Goal: Use online tool/utility

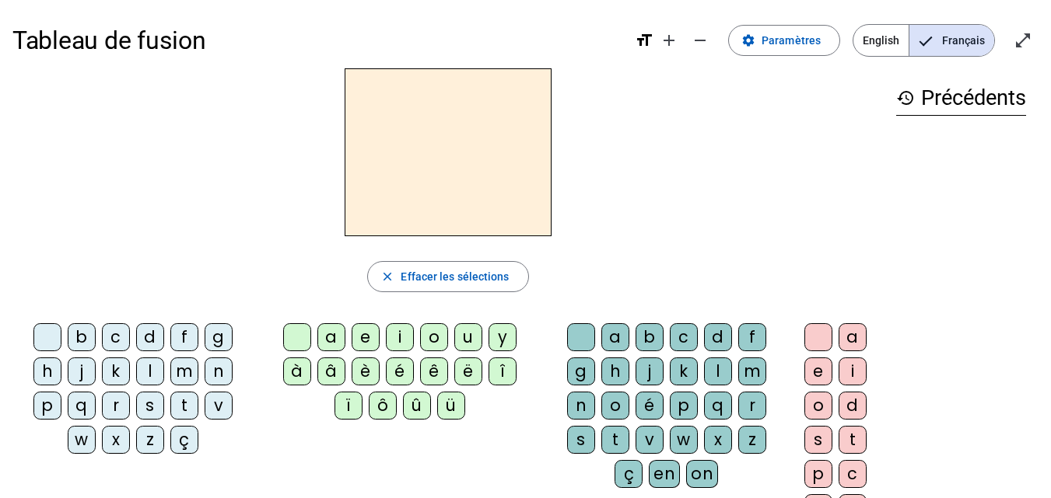
click at [182, 371] on div "m" at bounding box center [184, 372] width 28 height 28
click at [335, 327] on div "a" at bounding box center [331, 337] width 28 height 28
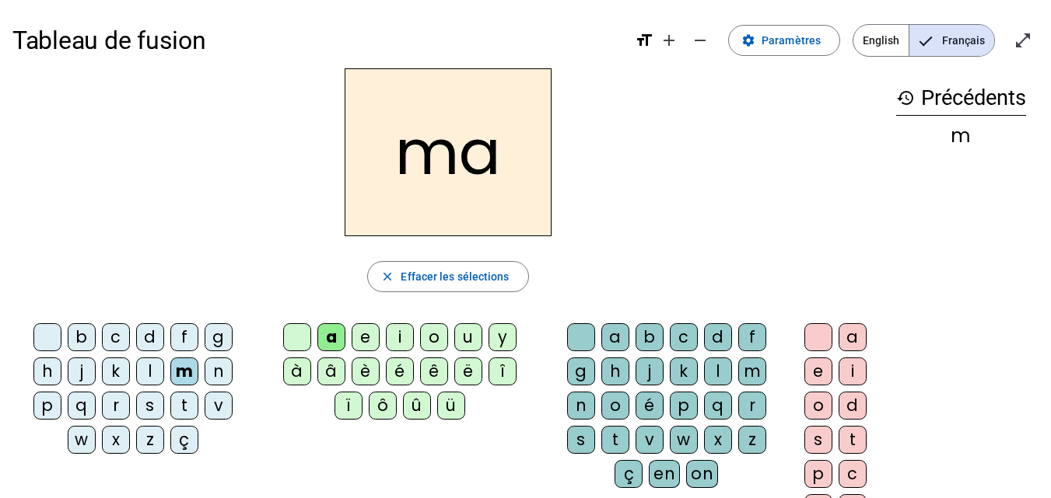
click at [184, 407] on div "t" at bounding box center [184, 406] width 28 height 28
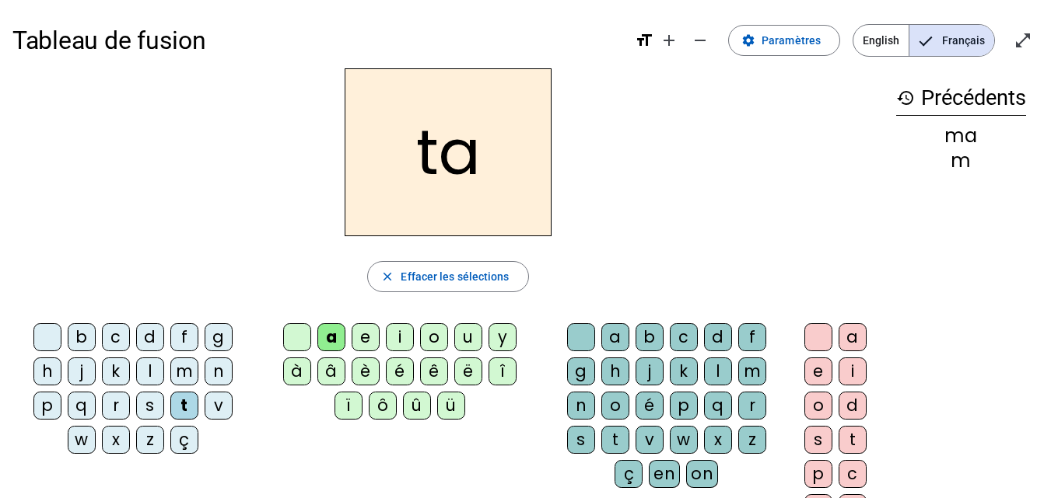
click at [156, 373] on div "l" at bounding box center [150, 372] width 28 height 28
click at [369, 334] on div "e" at bounding box center [365, 337] width 28 height 28
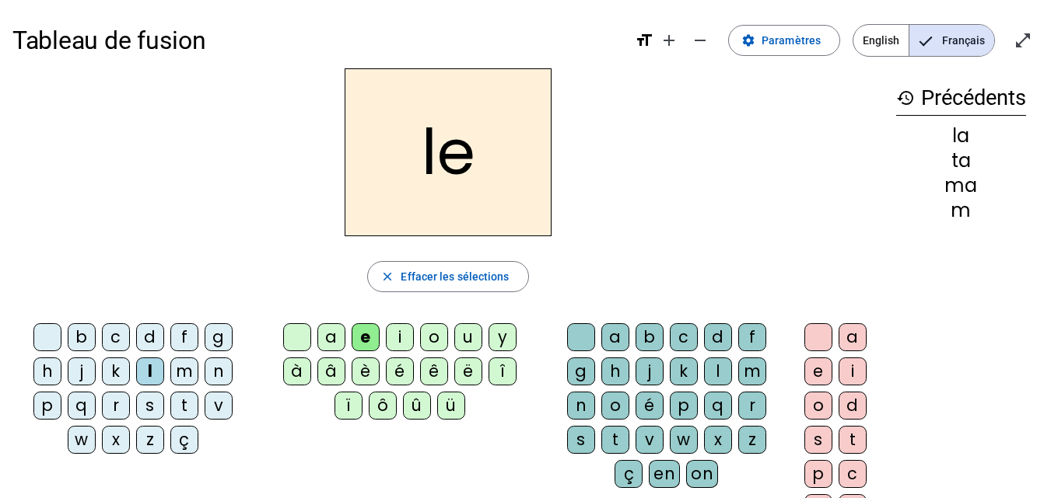
click at [462, 332] on div "u" at bounding box center [468, 337] width 28 height 28
click at [153, 331] on div "d" at bounding box center [150, 337] width 28 height 28
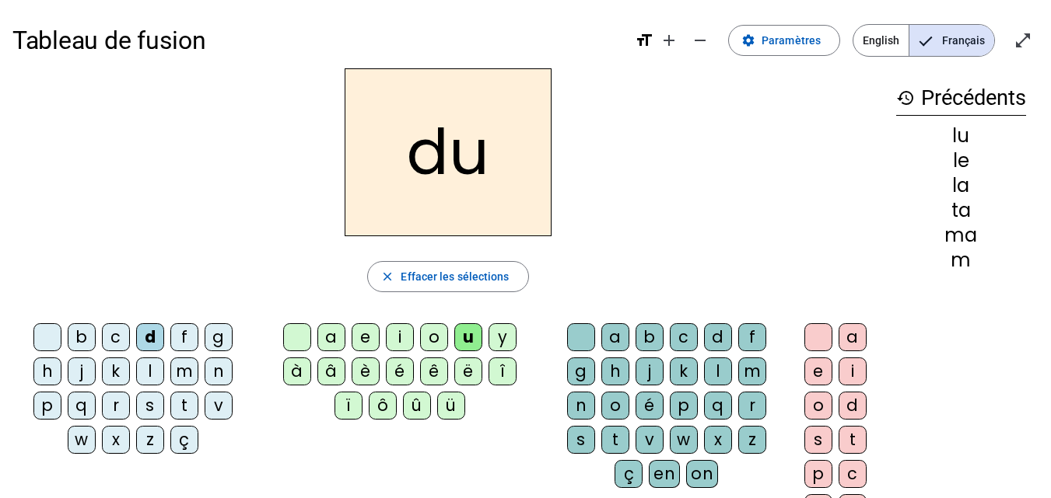
click at [371, 326] on div "e" at bounding box center [365, 337] width 28 height 28
click at [197, 371] on div "m" at bounding box center [184, 372] width 28 height 28
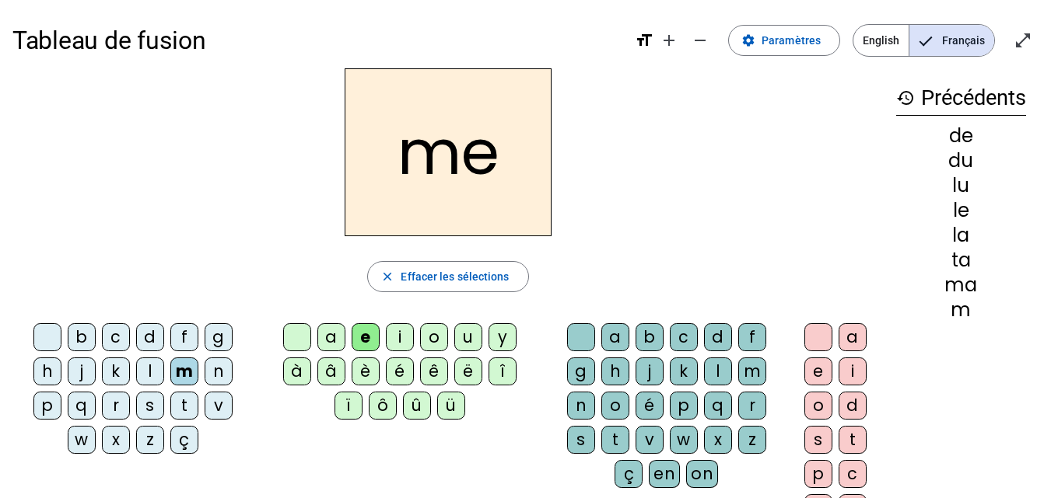
click at [92, 368] on div "j" at bounding box center [82, 372] width 28 height 28
